Goal: Task Accomplishment & Management: Complete application form

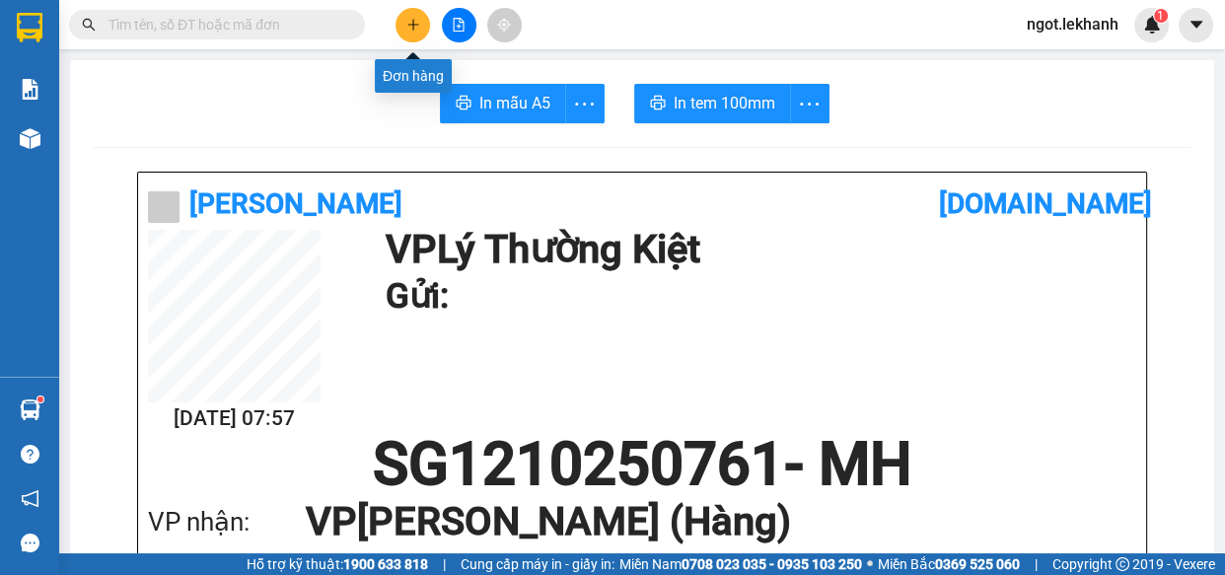
click at [423, 24] on button at bounding box center [412, 25] width 35 height 35
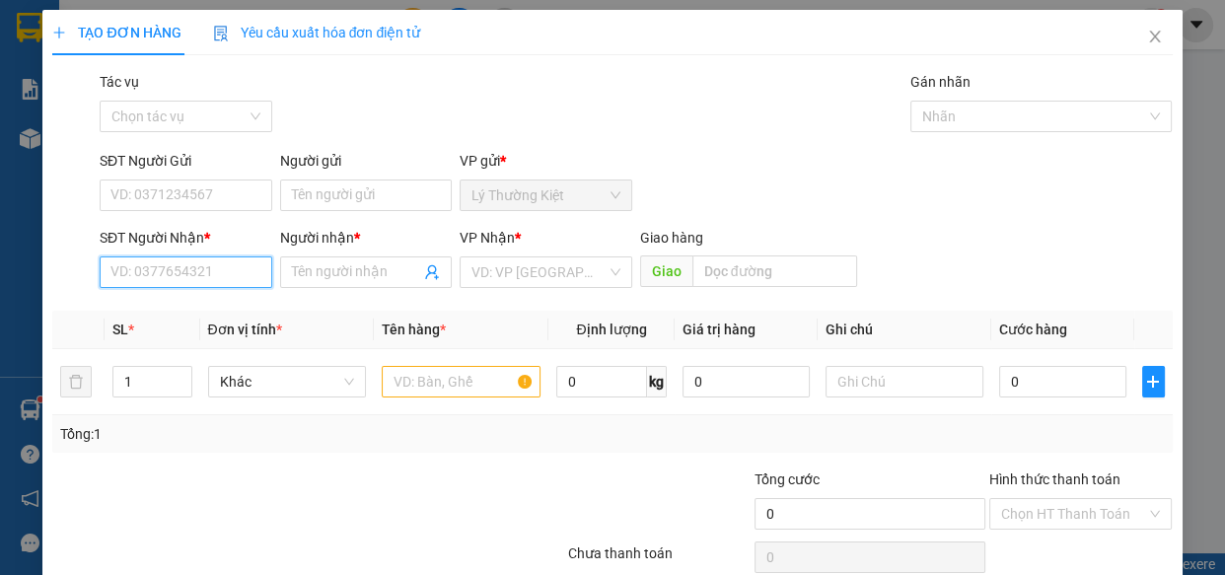
click at [127, 270] on input "SĐT Người Nhận *" at bounding box center [186, 272] width 173 height 32
click at [178, 312] on div "0932754756 - SANG" at bounding box center [183, 312] width 147 height 22
type input "0932754756"
type input "SANG"
type input "80.000"
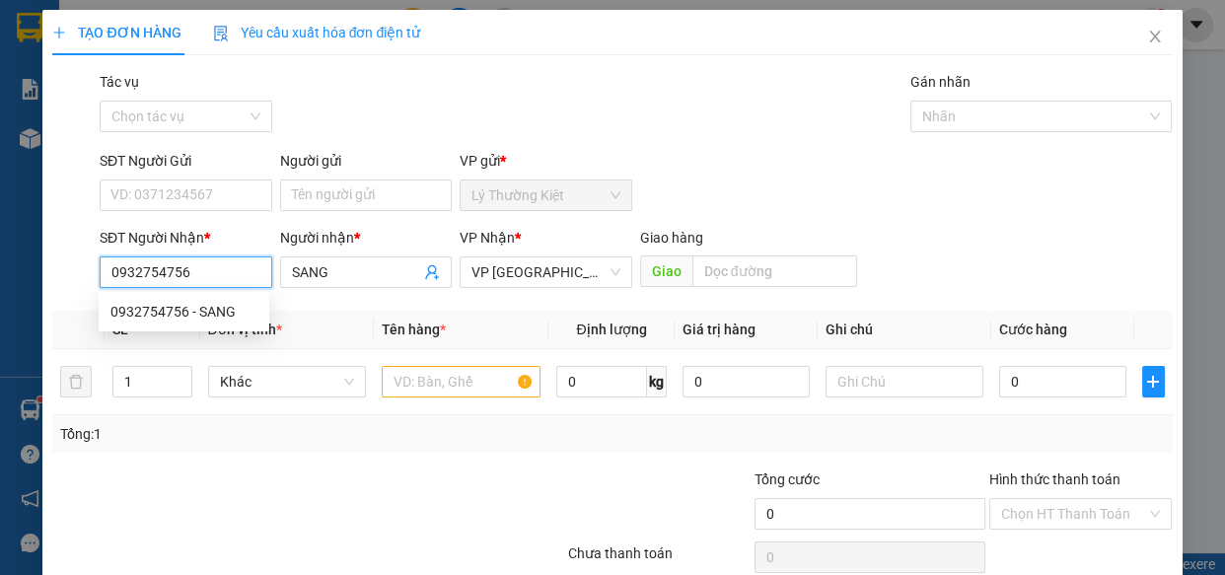
type input "80.000"
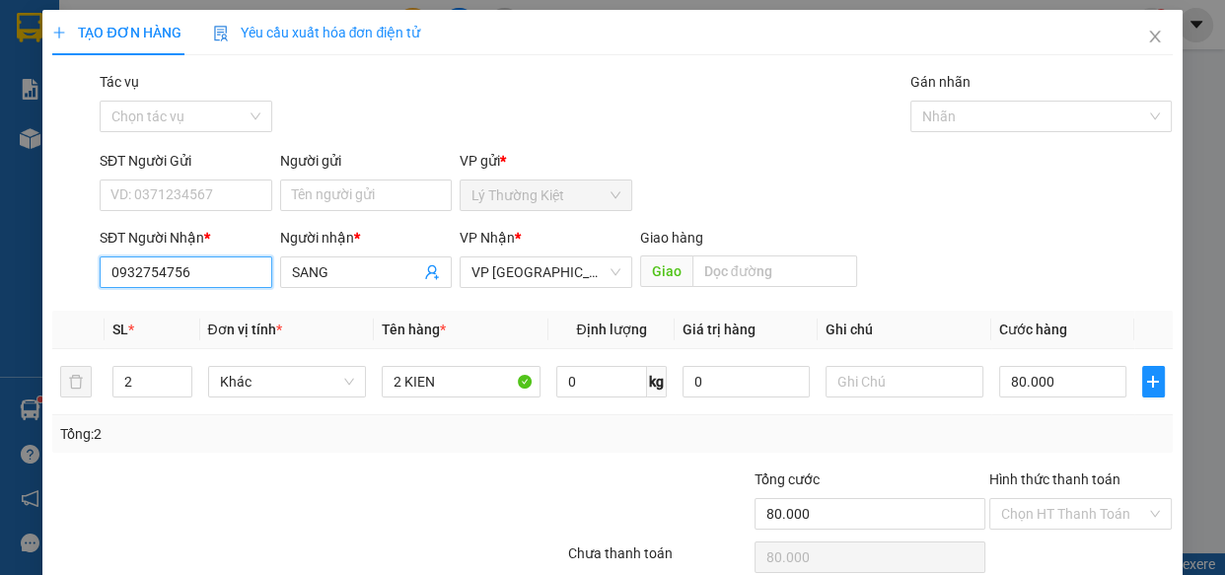
type input "0932754756"
click at [428, 415] on div "Tổng: 2" at bounding box center [611, 433] width 1119 height 37
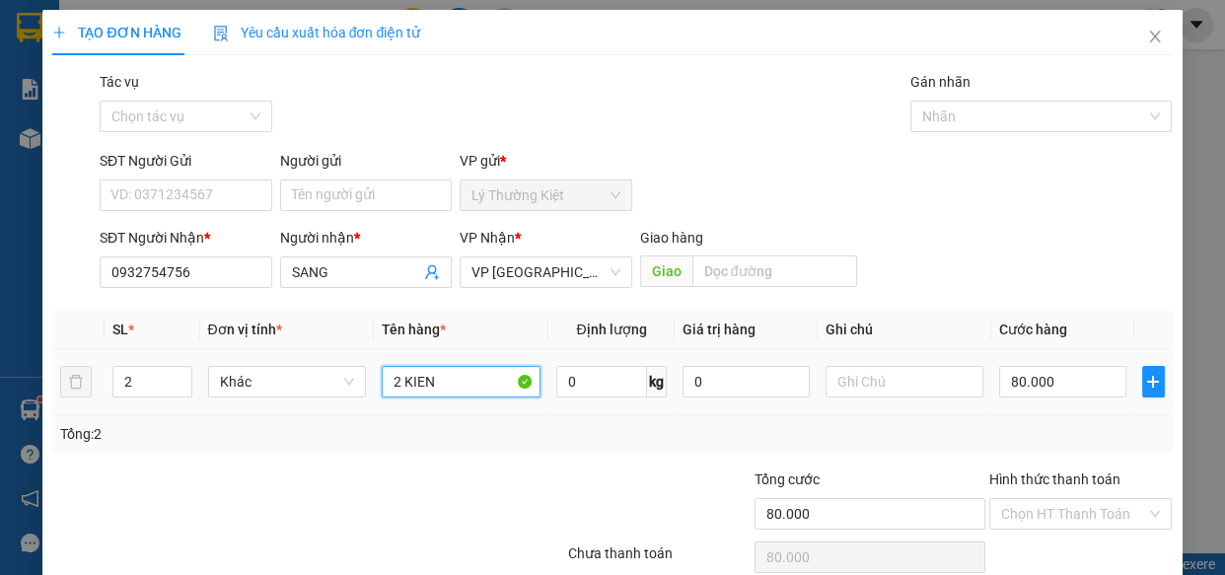
click at [399, 388] on input "2 KIEN" at bounding box center [461, 382] width 159 height 32
type input "2"
type input "1 BICH"
click at [173, 395] on div "2" at bounding box center [151, 382] width 79 height 32
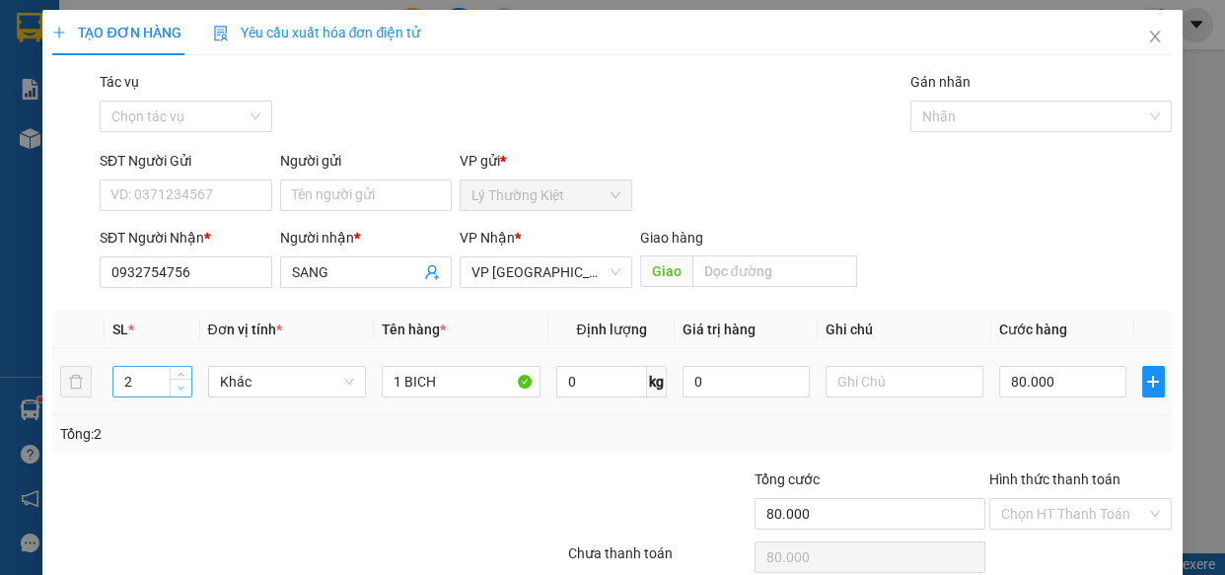
type input "1"
click at [178, 385] on icon "down" at bounding box center [181, 388] width 7 height 7
click at [1075, 380] on input "80.000" at bounding box center [1062, 382] width 127 height 32
type input "3"
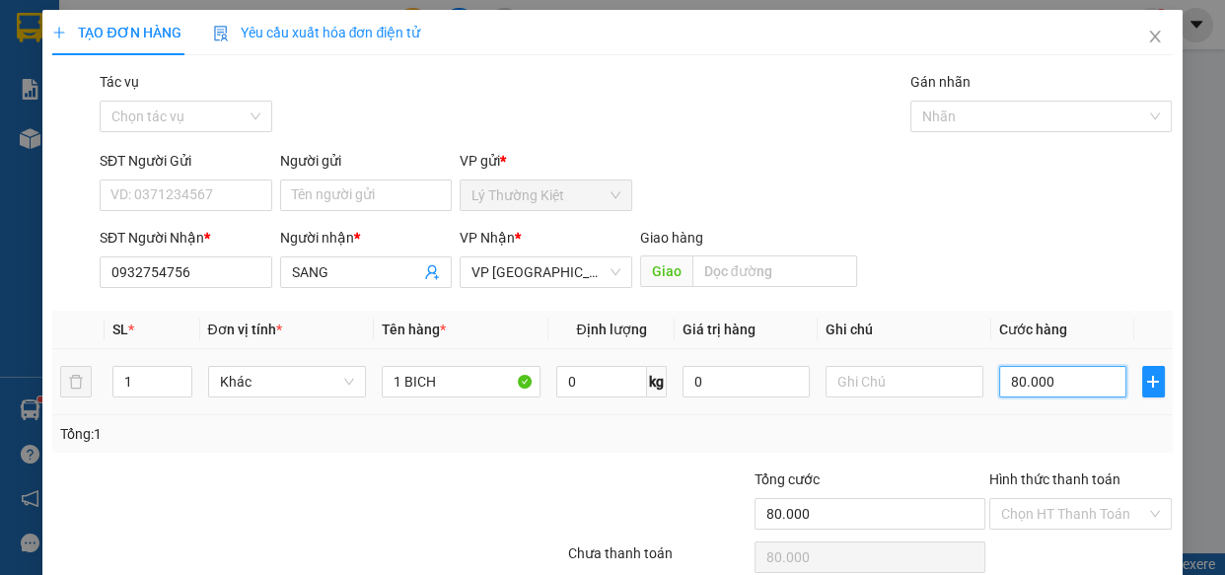
type input "3"
type input "30"
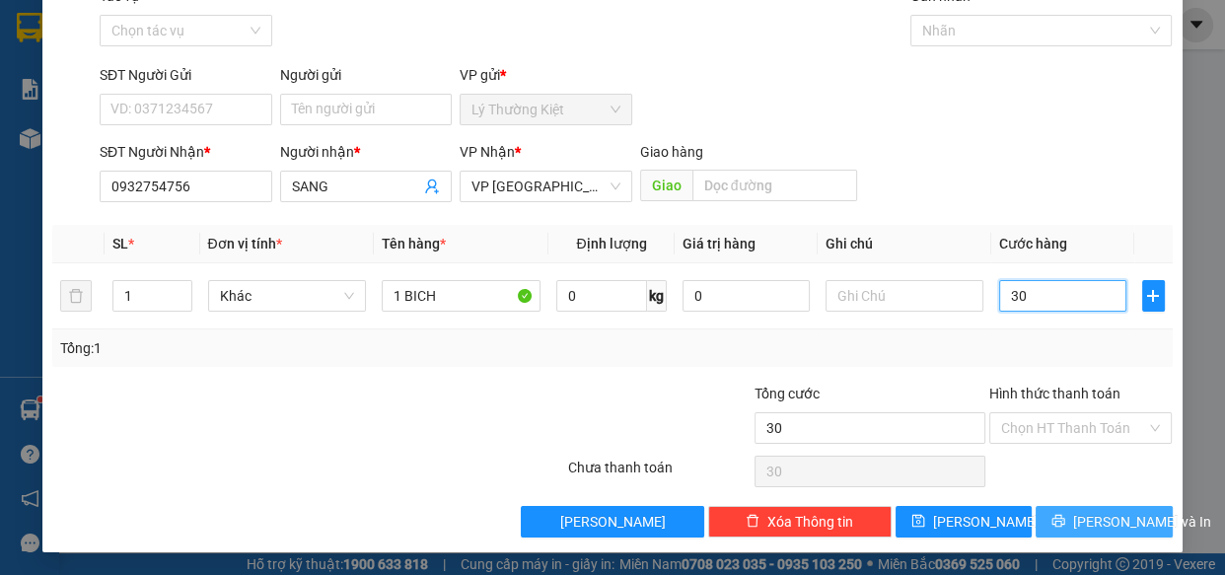
type input "30"
type input "30.000"
click at [1081, 521] on span "[PERSON_NAME] và In" at bounding box center [1142, 522] width 138 height 22
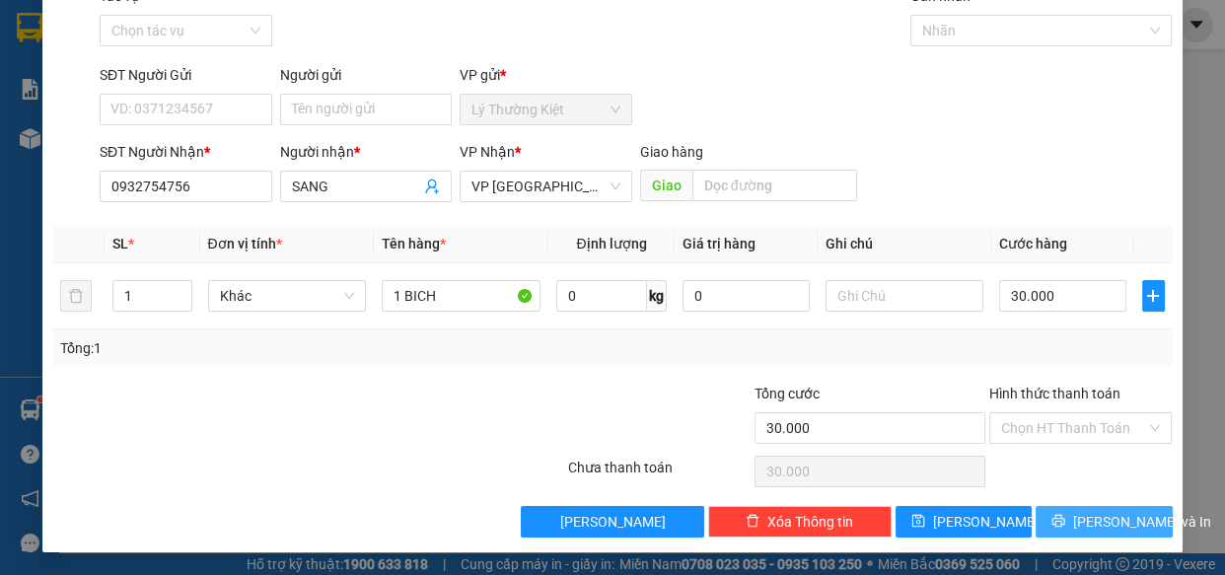
click at [1081, 521] on span "[PERSON_NAME] và In" at bounding box center [1142, 522] width 138 height 22
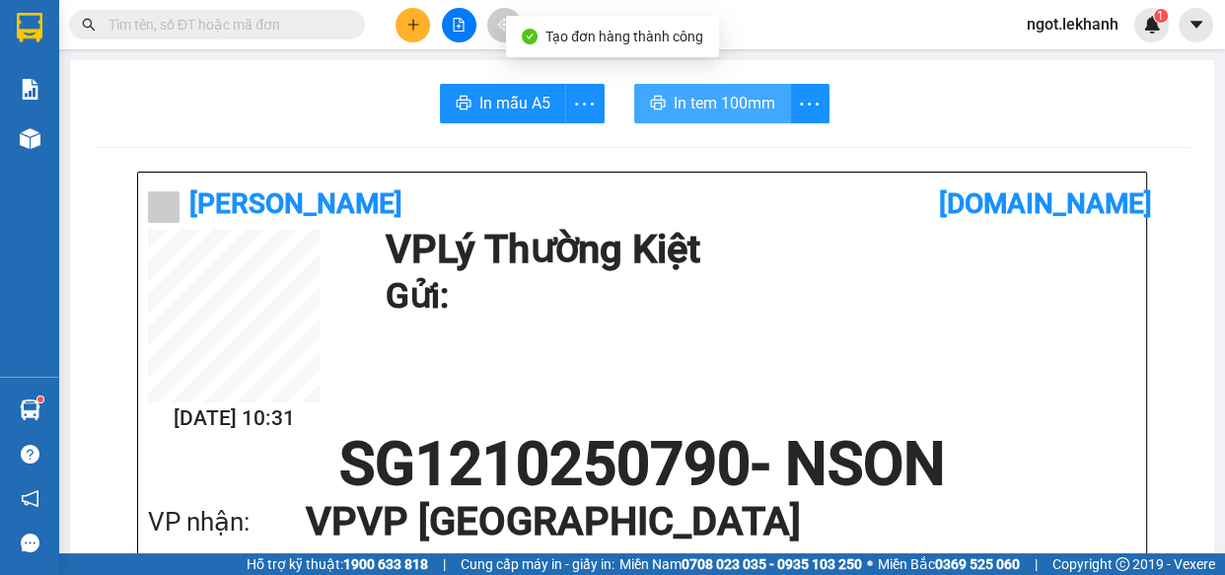
click at [663, 100] on button "In tem 100mm" at bounding box center [712, 103] width 157 height 39
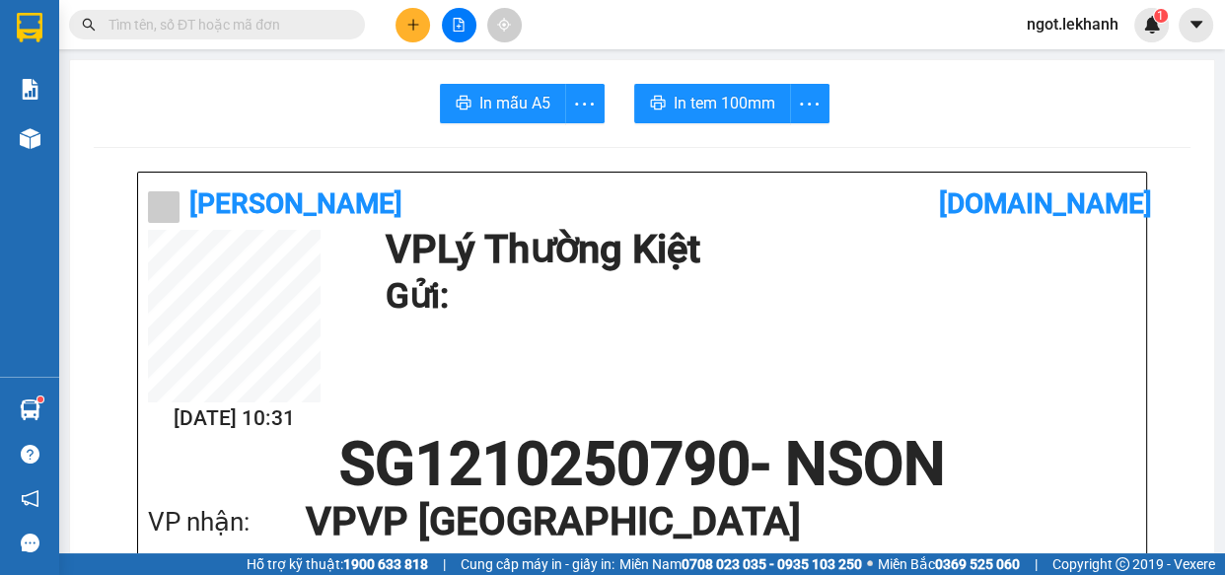
click at [899, 283] on h1 "Gửi:" at bounding box center [756, 296] width 742 height 54
